Goal: Task Accomplishment & Management: Complete application form

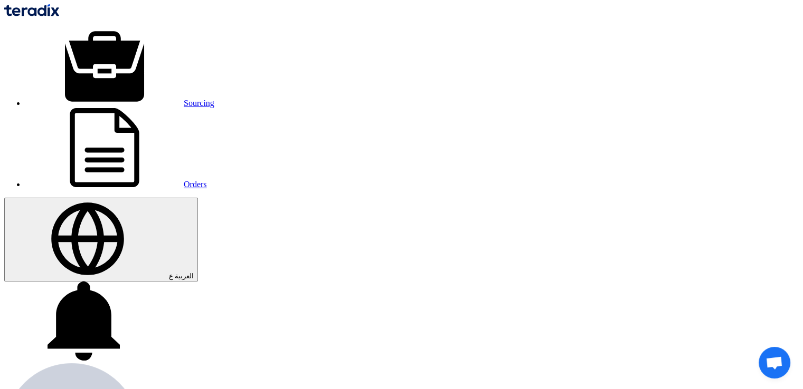
paste input "B-S-1562 Global Sports Tower Main Works Contract (GST02)]"
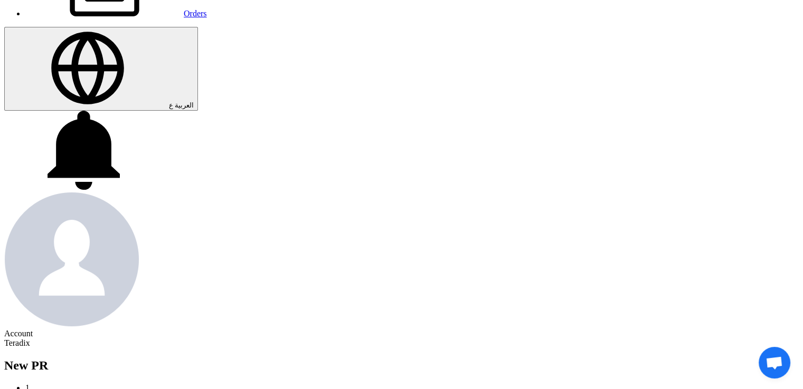
scroll to position [168, 0]
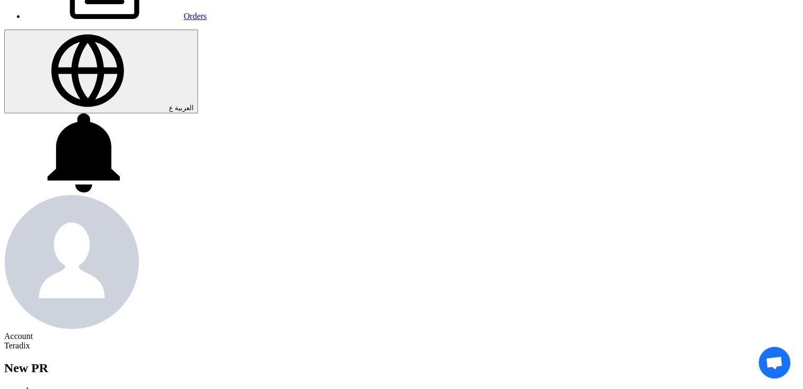
type input "B-S-1562 Global Sports Tower Main Works Contract (GST02)]"
type input "[DATE]"
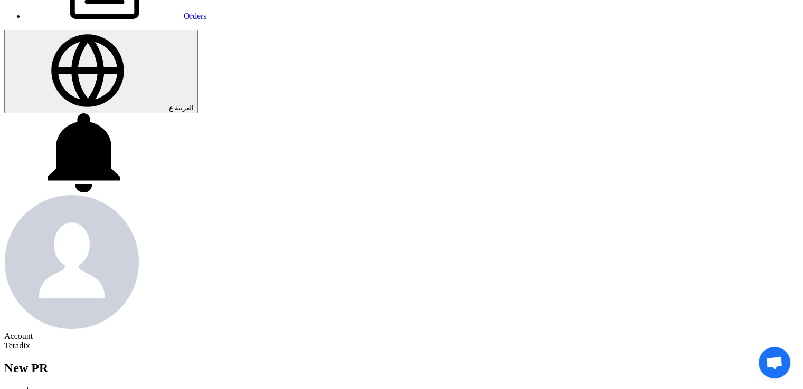
type input "[DATE]"
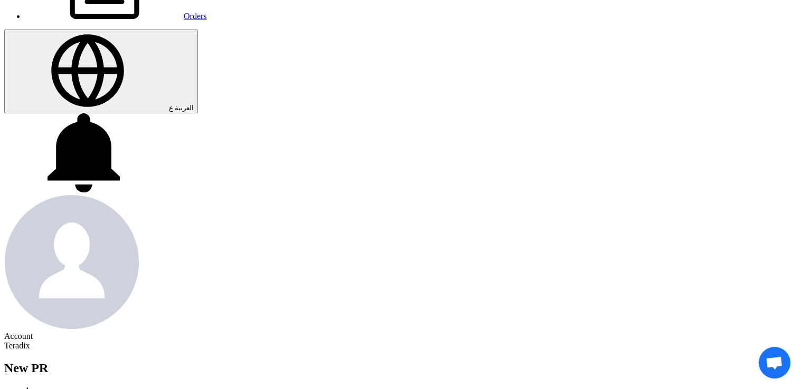
type input "11"
type input "59"
type input "11"
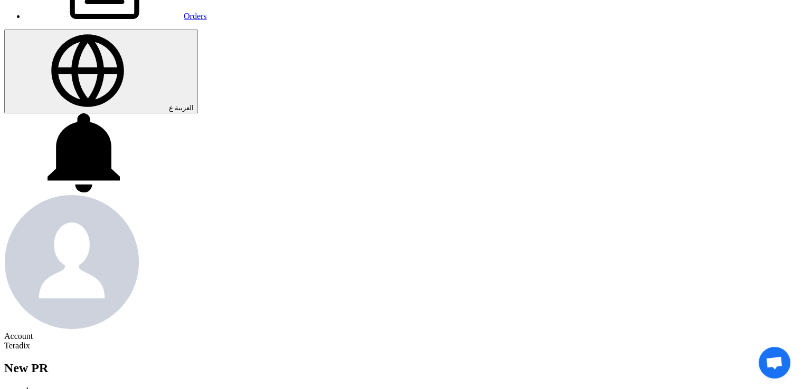
type input "59"
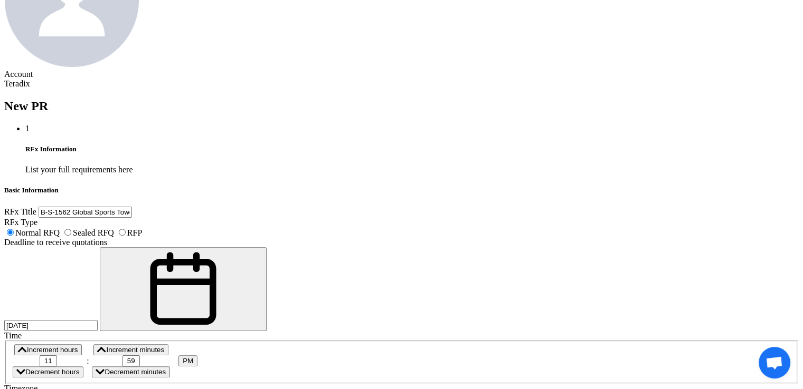
scroll to position [431, 0]
paste textarea "[PERSON_NAME] [PERSON_NAME][EMAIL_ADDRESS][DOMAIN_NAME][PERSON_NAME] [PHONE_NUM…"
paste textarea "Supply Chain Management"
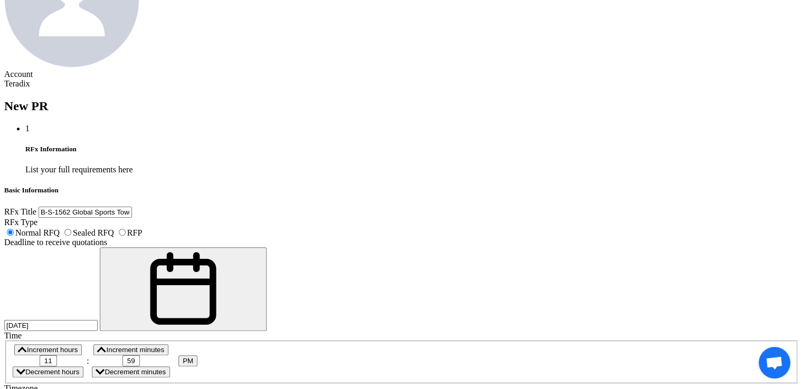
scroll to position [25, 0]
type textarea "[PERSON_NAME] Supply Chain Management [PERSON_NAME][EMAIL_ADDRESS][DOMAIN_NAME]…"
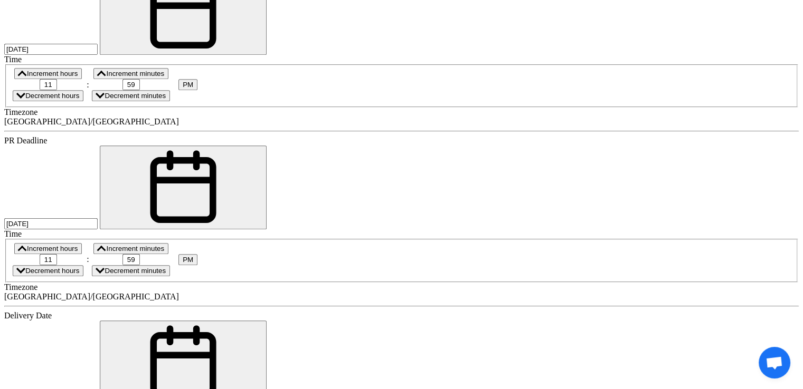
scroll to position [726, 0]
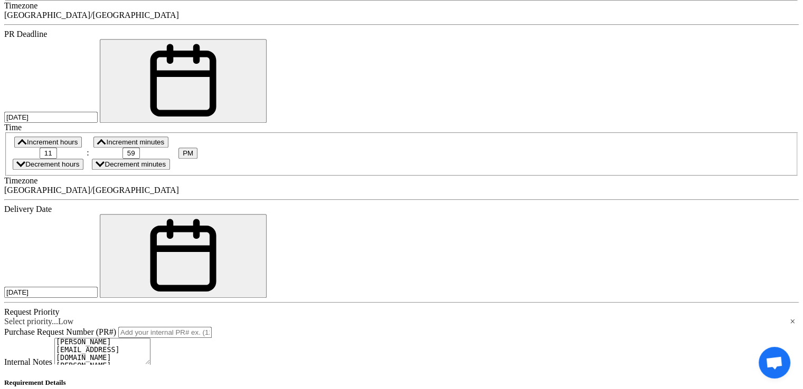
scroll to position [813, 0]
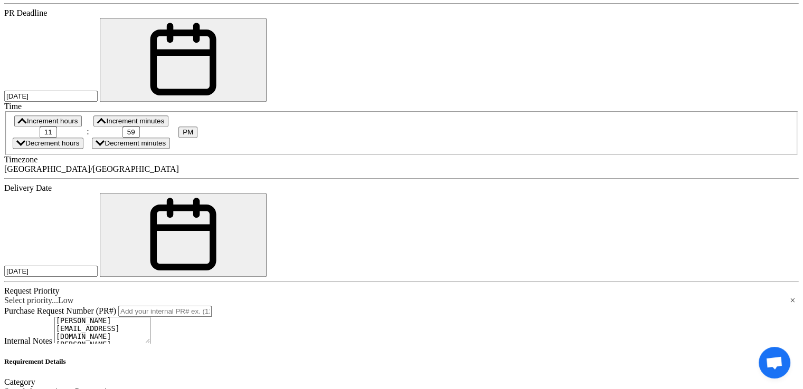
scroll to position [833, 0]
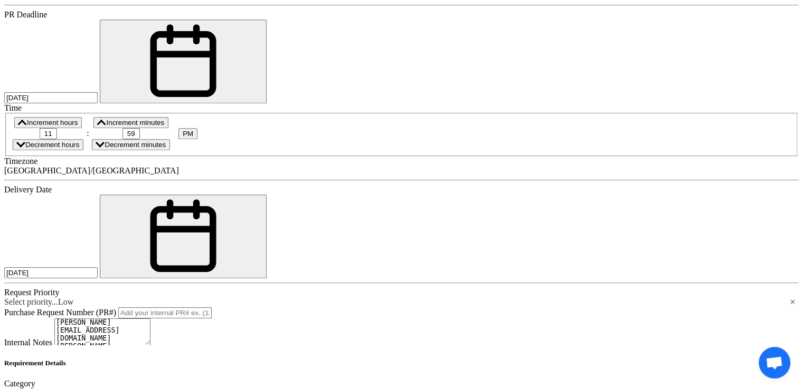
paste div
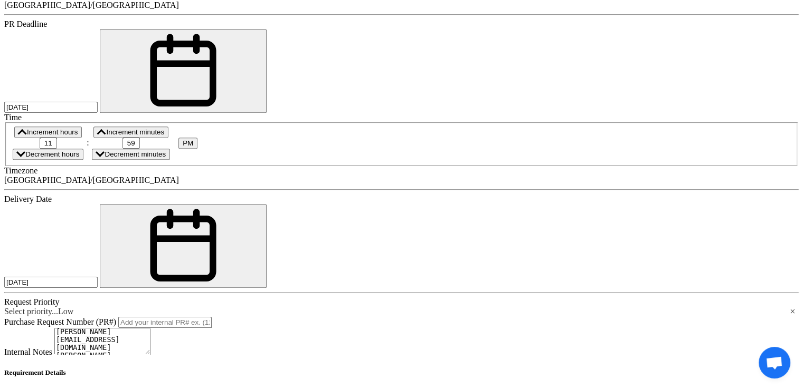
type input "1"
paste div
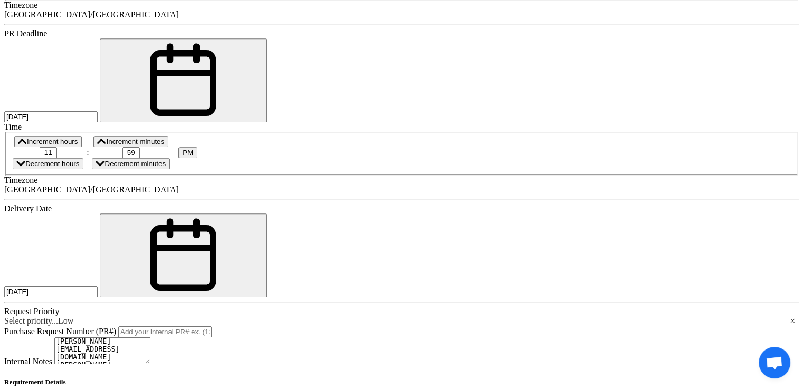
paste div
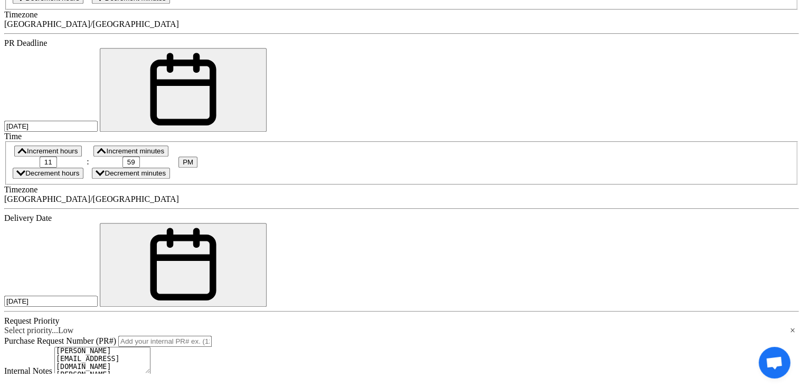
type input "194"
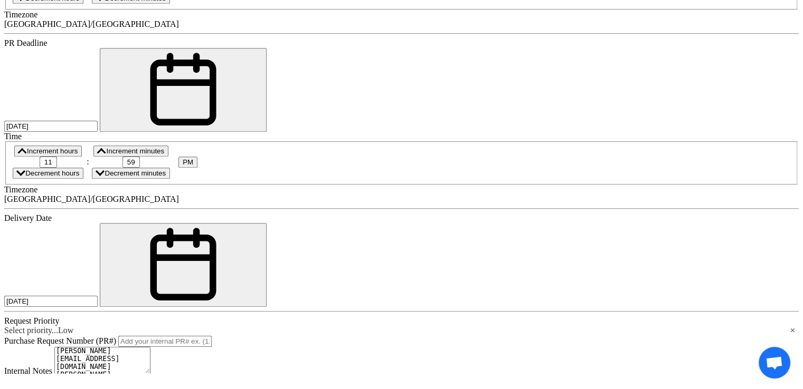
type input "816"
type input "323"
type input "m2"
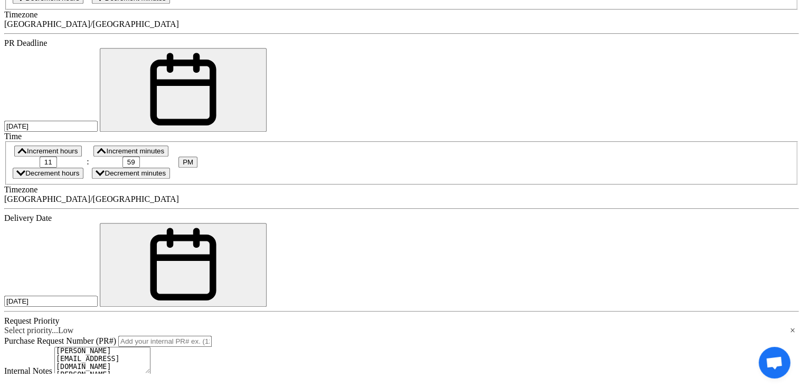
type input "m2"
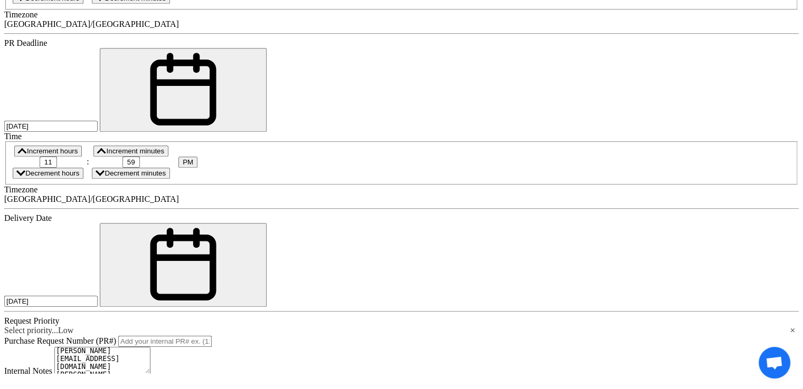
type input "m2"
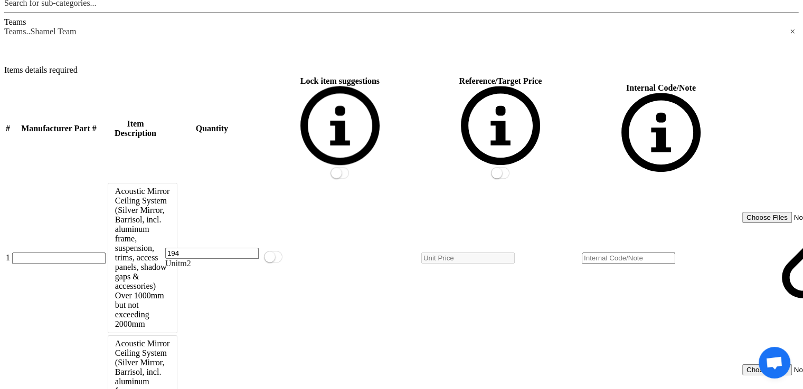
scroll to position [1265, 0]
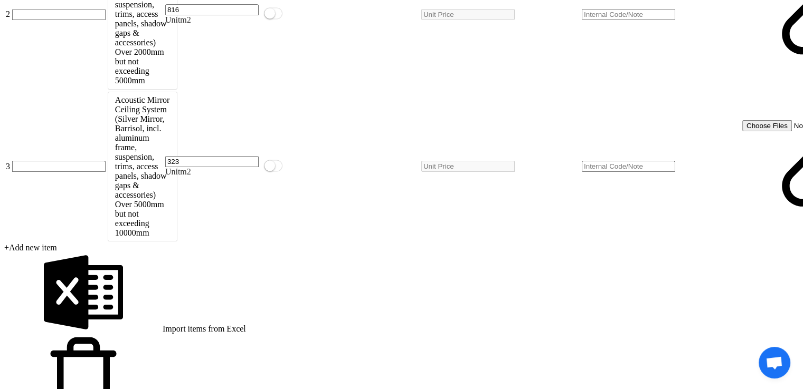
scroll to position [1642, 0]
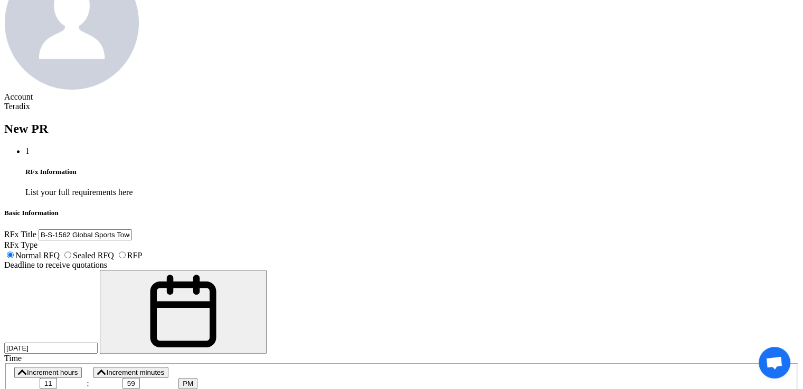
scroll to position [401, 0]
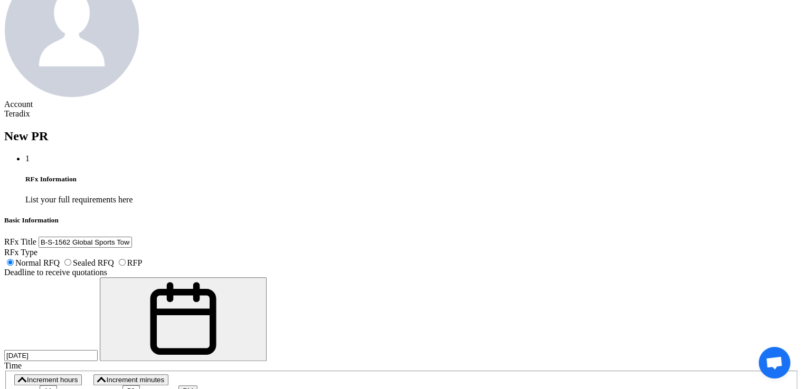
paste textarea "Customer receipt of your RFQ for B-S-1562 Global Sports Tower Main Works Contra…"
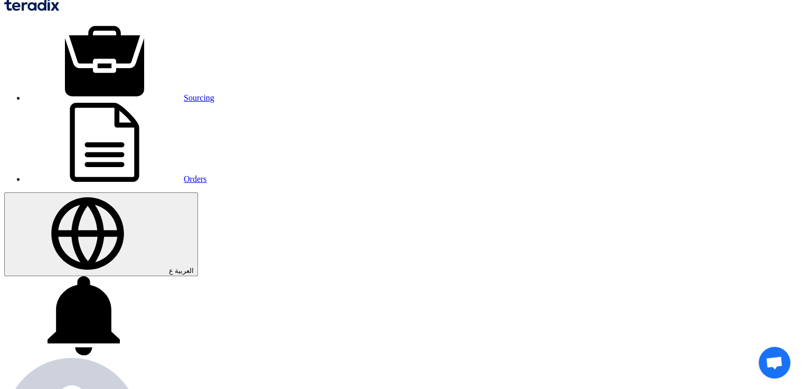
scroll to position [0, 0]
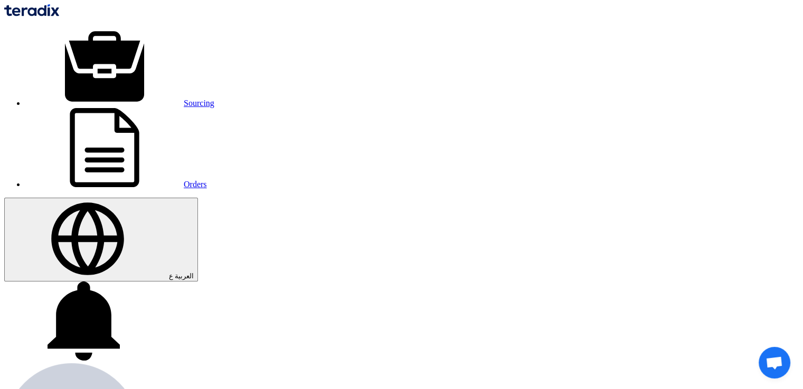
type textarea "[PERSON_NAME] Supply Chain Management [PERSON_NAME][EMAIL_ADDRESS][DOMAIN_NAME]…"
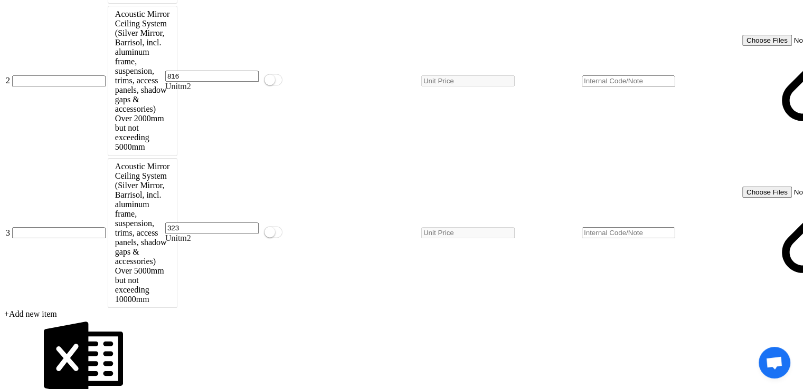
scroll to position [1768, 0]
